Goal: Task Accomplishment & Management: Use online tool/utility

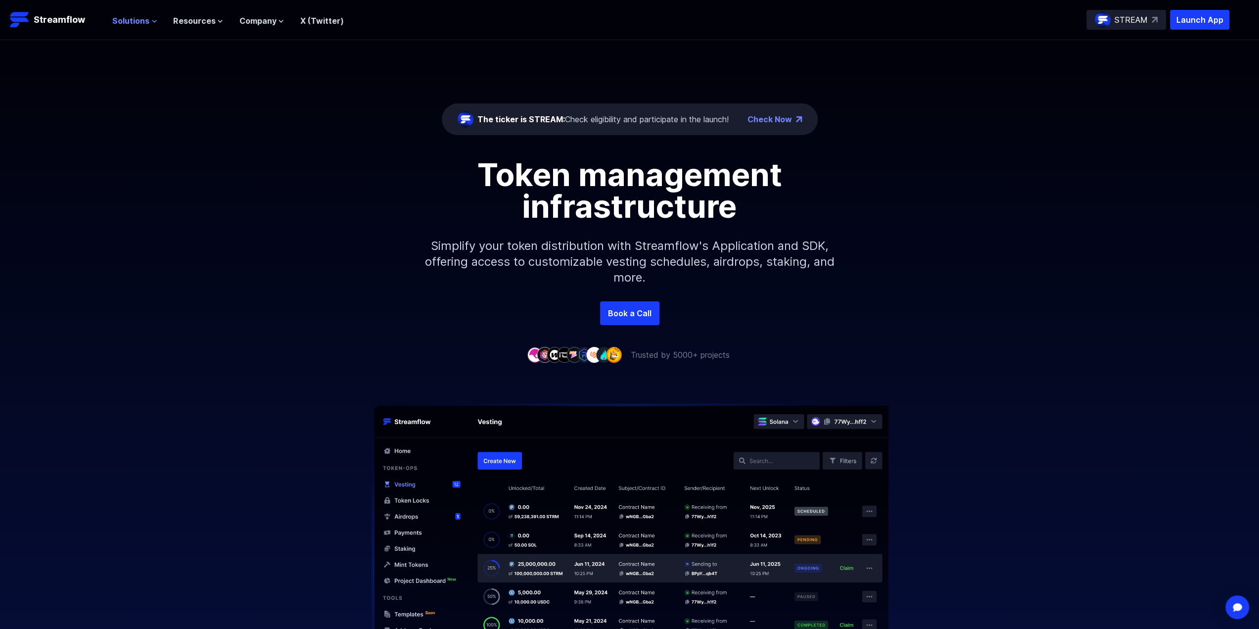
click at [149, 26] on button "Solutions" at bounding box center [134, 21] width 45 height 12
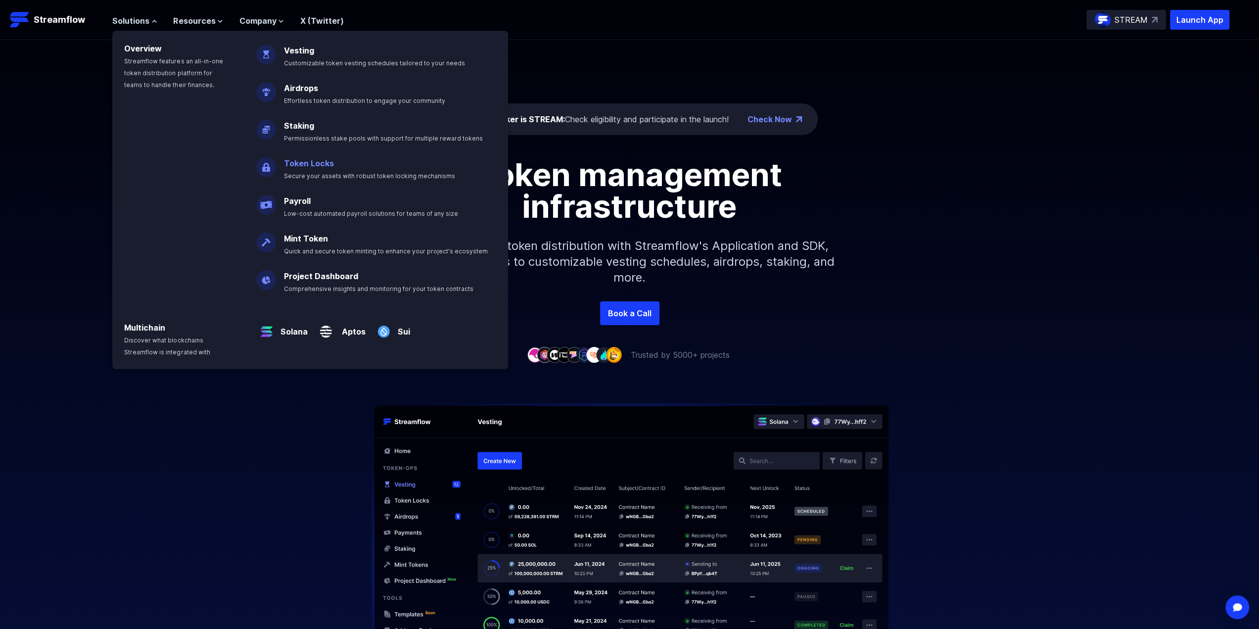
click at [325, 168] on p "Token Locks Secure your assets with robust token locking mechanisms" at bounding box center [376, 165] width 197 height 32
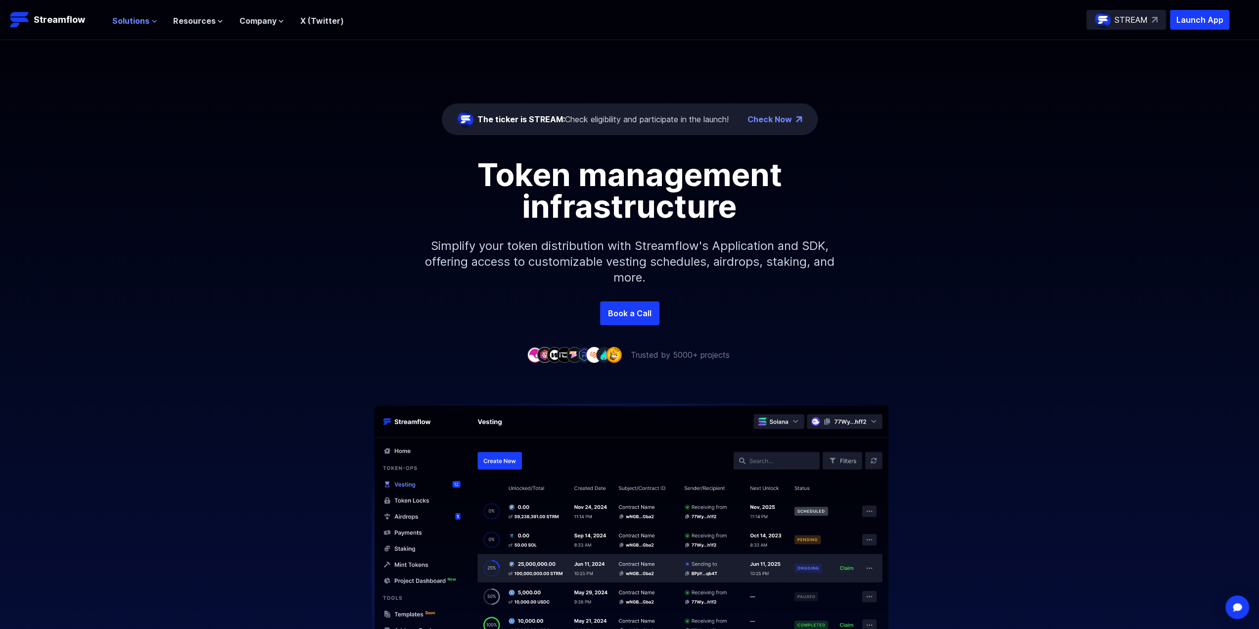
click at [146, 24] on span "Solutions" at bounding box center [130, 21] width 37 height 12
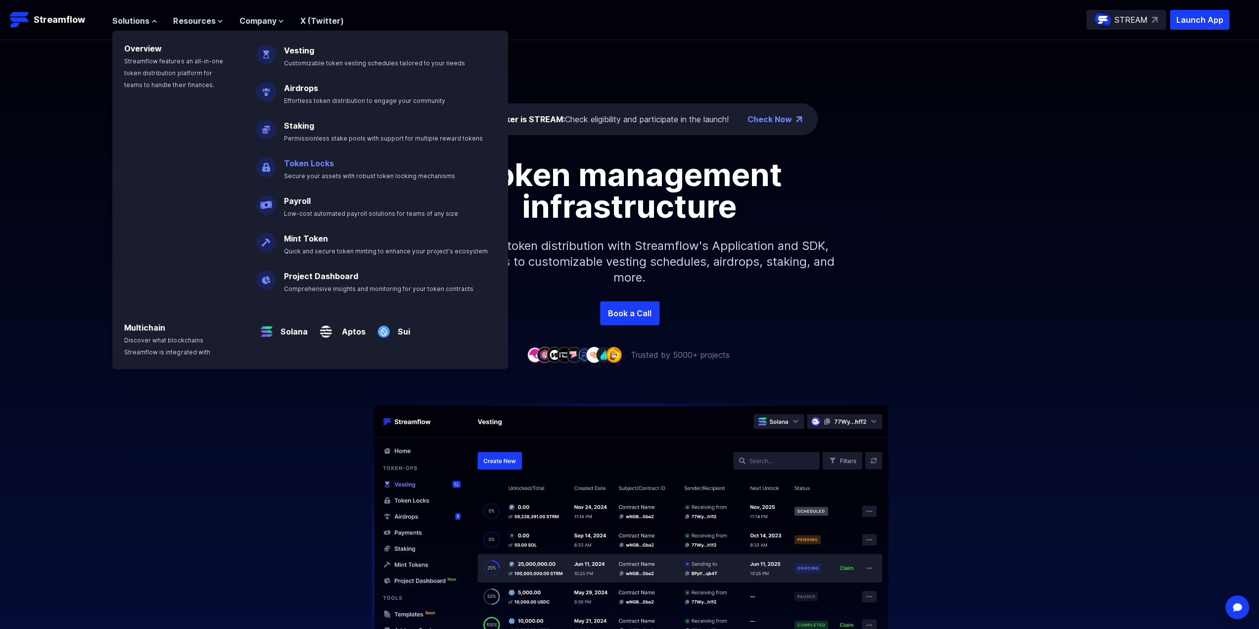
click at [302, 162] on link "Token Locks" at bounding box center [309, 163] width 50 height 10
click at [302, 162] on div "Token management infrastructure Simplify your token distribution with Streamflo…" at bounding box center [629, 230] width 1259 height 142
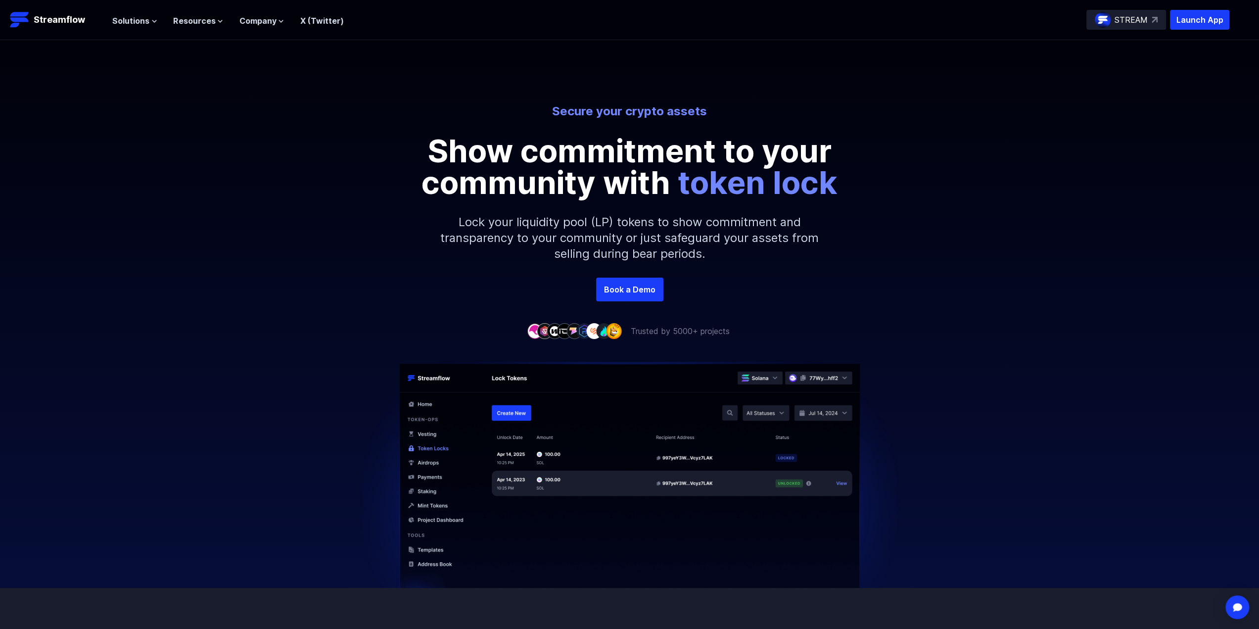
click at [302, 162] on div "Secure your crypto assets Show commitment to your community with token lock Loc…" at bounding box center [629, 190] width 1259 height 174
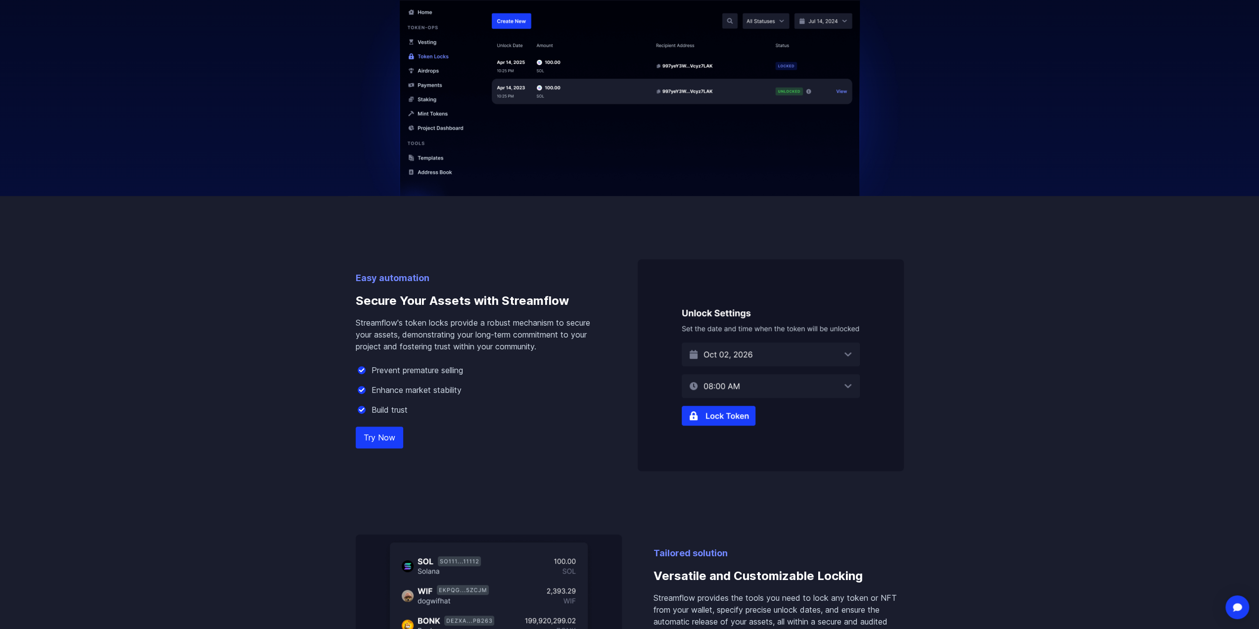
scroll to position [445, 0]
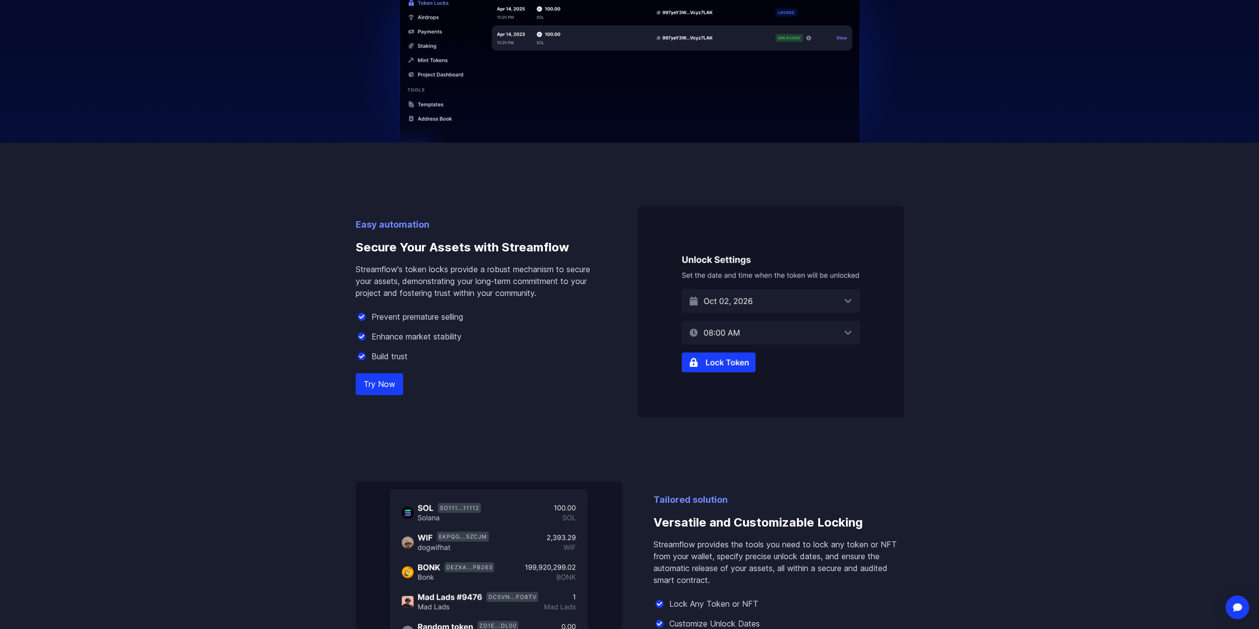
click at [385, 387] on link "Try Now" at bounding box center [379, 384] width 47 height 22
